Goal: Information Seeking & Learning: Learn about a topic

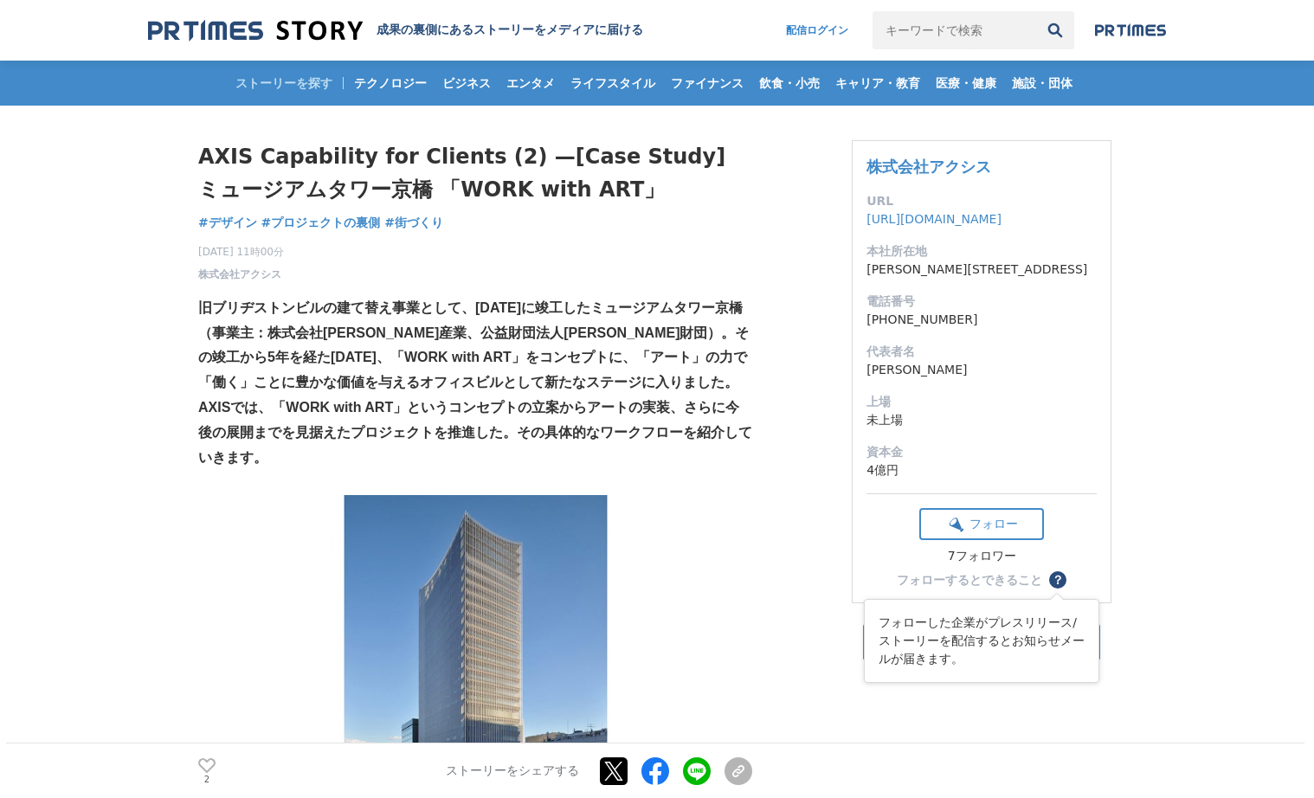
click at [1059, 583] on span "？" at bounding box center [1058, 580] width 12 height 12
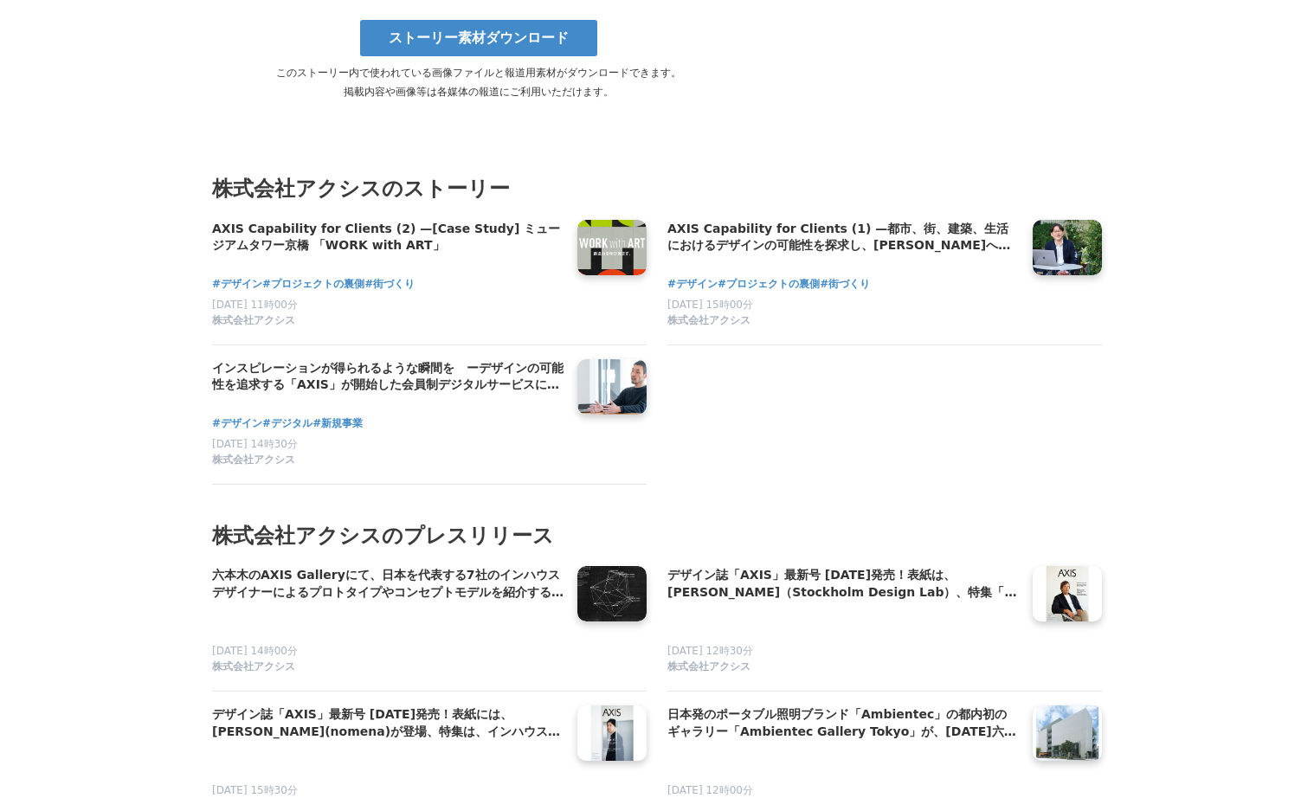
scroll to position [10967, 0]
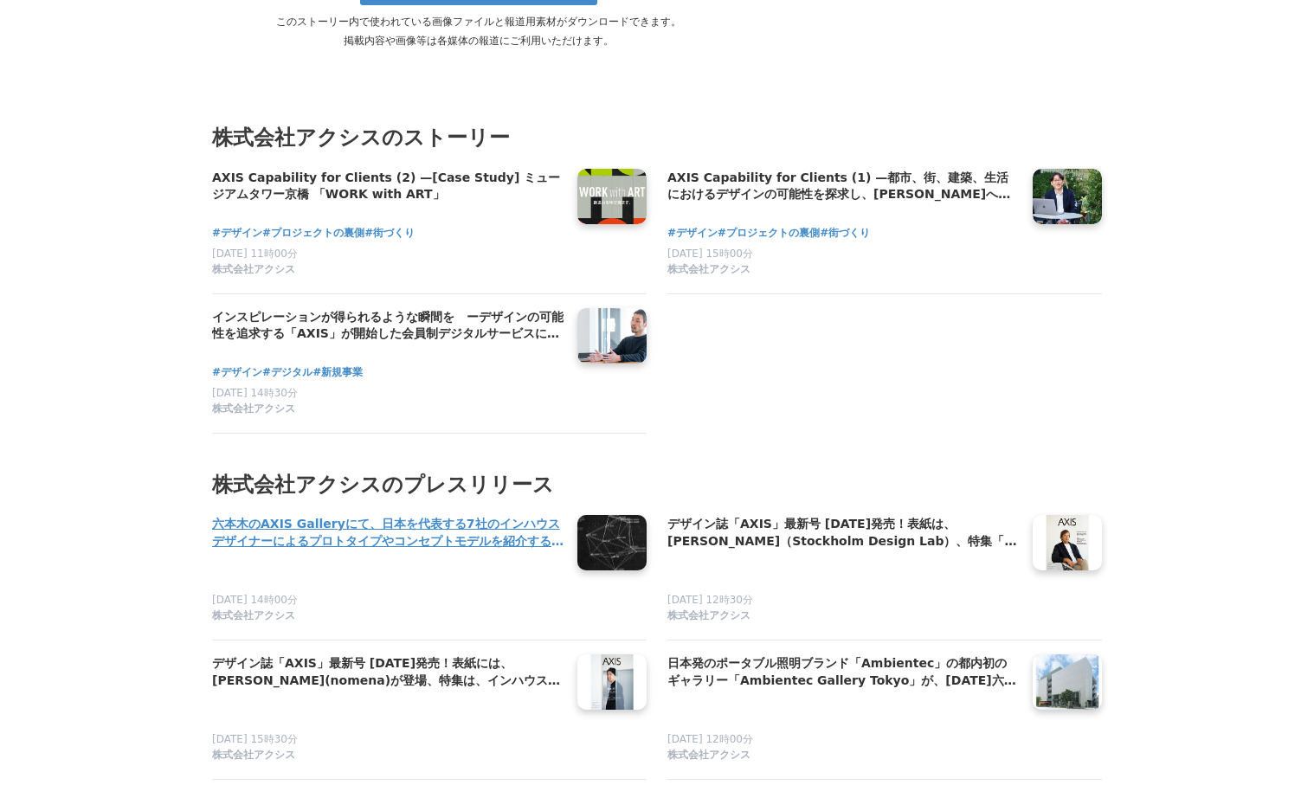
click at [497, 515] on h4 "六本木のAXIS Galleryにて、日本を代表する7社のインハウスデザイナーによるプロトタイプやコンセプトモデルを紹介する「Industrial Roman…" at bounding box center [387, 532] width 351 height 35
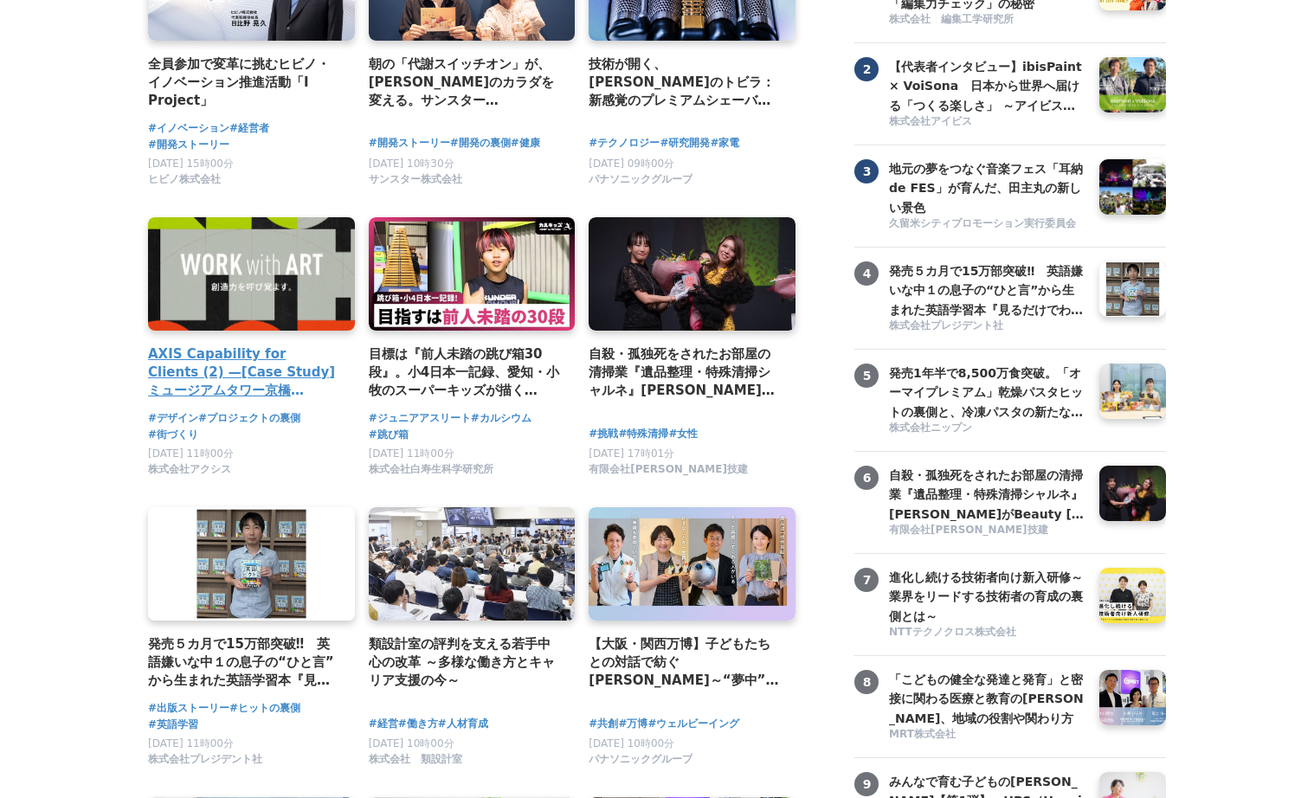
scroll to position [280, 0]
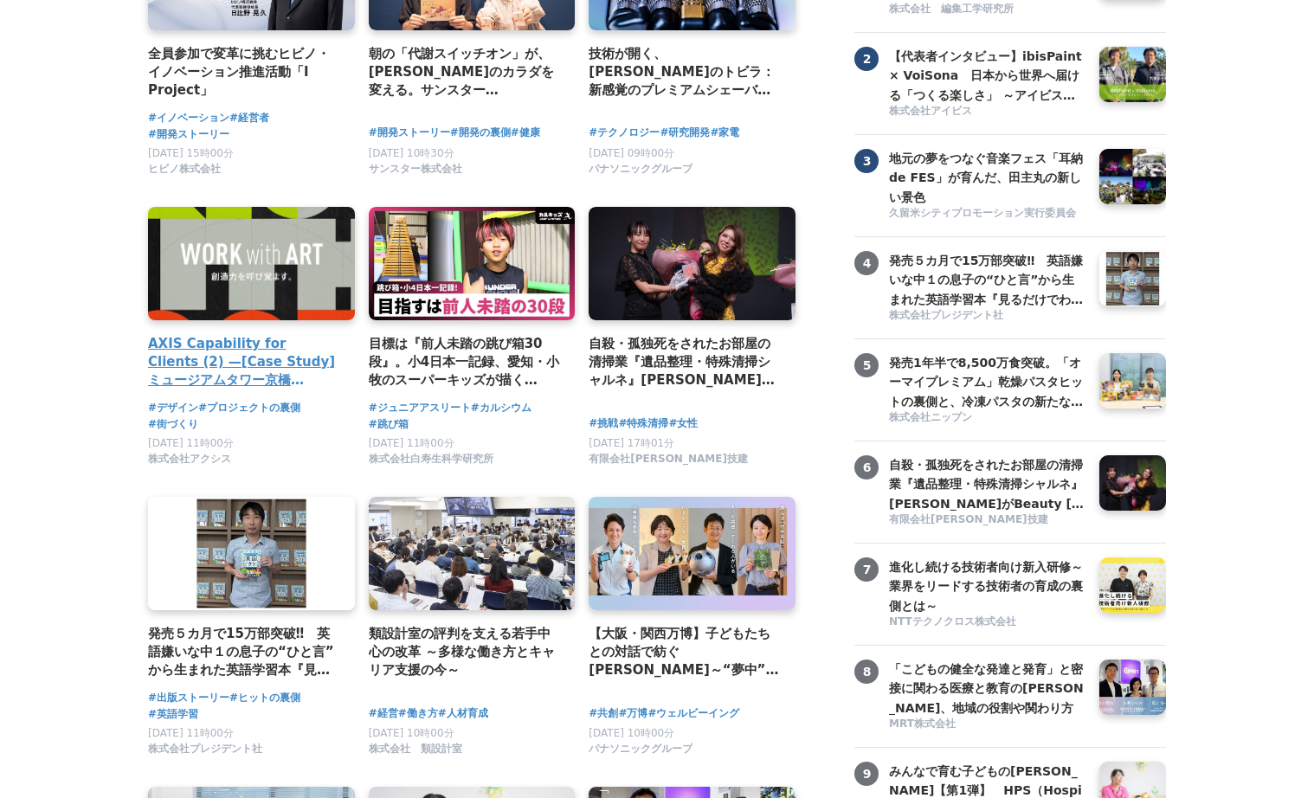
click at [224, 255] on link at bounding box center [251, 263] width 217 height 119
